Goal: Task Accomplishment & Management: Use online tool/utility

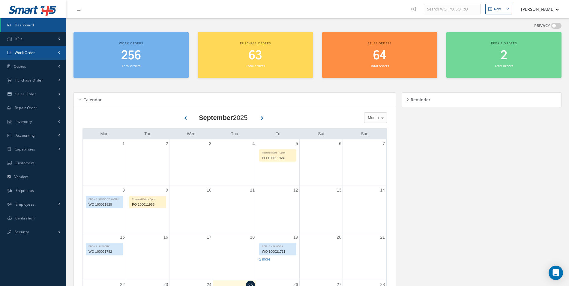
click at [32, 50] on span "Work Order" at bounding box center [25, 52] width 20 height 5
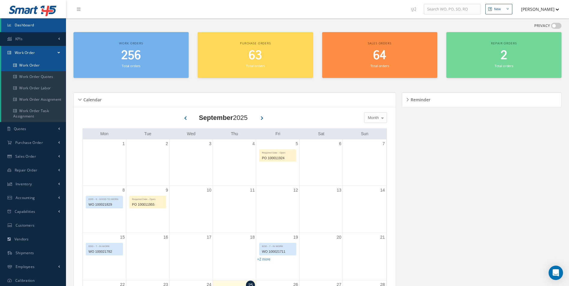
click at [26, 62] on link "Work Order" at bounding box center [33, 65] width 65 height 11
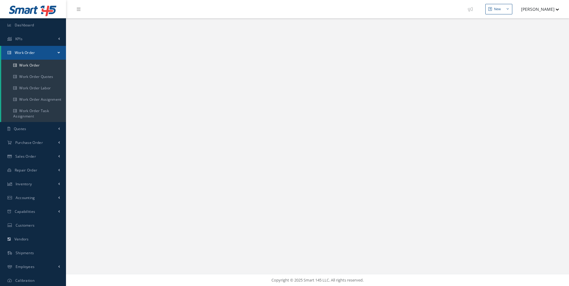
select select "25"
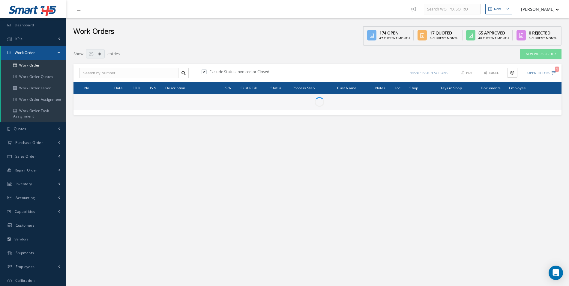
type input "All Work Request"
type input "All Work Performed"
type input "All Status"
type input "WO Part Status"
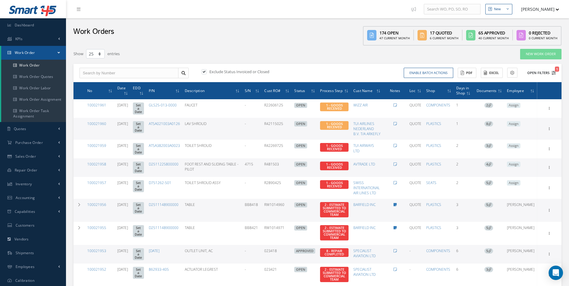
click at [557, 71] on span "1" at bounding box center [557, 69] width 4 height 5
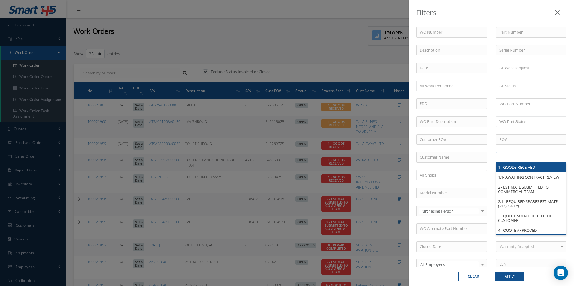
click at [527, 158] on input "text" at bounding box center [518, 158] width 38 height 8
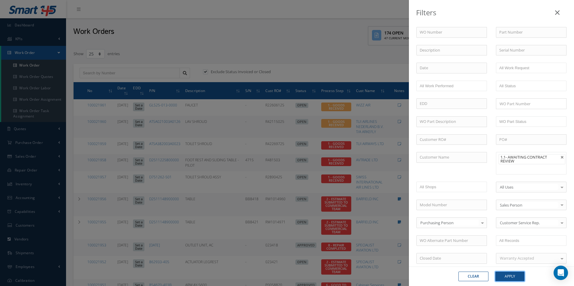
click at [509, 276] on button "Apply" at bounding box center [509, 277] width 29 height 10
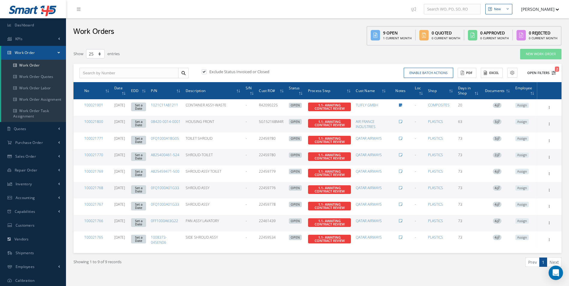
click at [555, 71] on icon "2" at bounding box center [554, 73] width 4 height 4
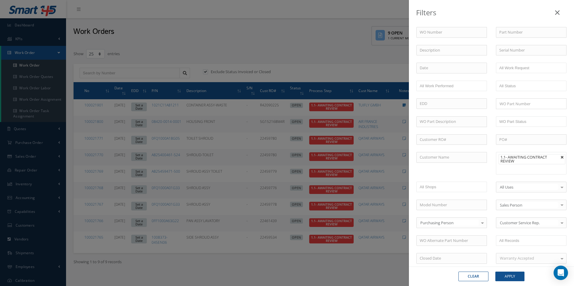
click at [560, 156] on link at bounding box center [562, 158] width 4 height 4
type input "All Proccess Step"
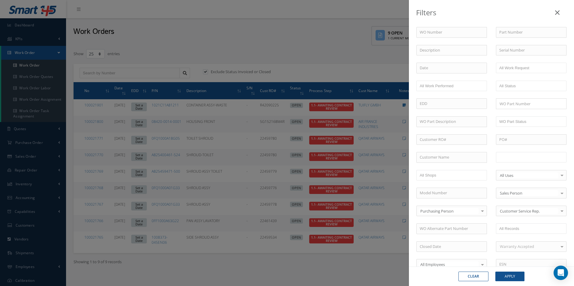
click at [522, 159] on input "text" at bounding box center [518, 158] width 38 height 8
click at [508, 277] on button "Apply" at bounding box center [509, 277] width 29 height 10
